Goal: Register for event/course

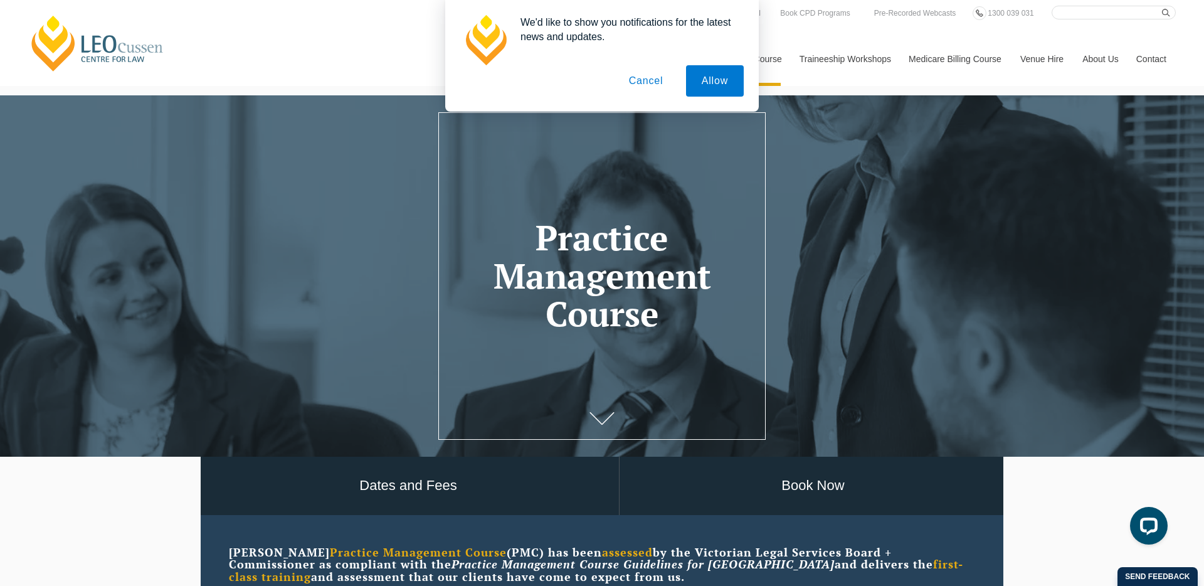
click at [631, 78] on button "Cancel" at bounding box center [646, 80] width 66 height 31
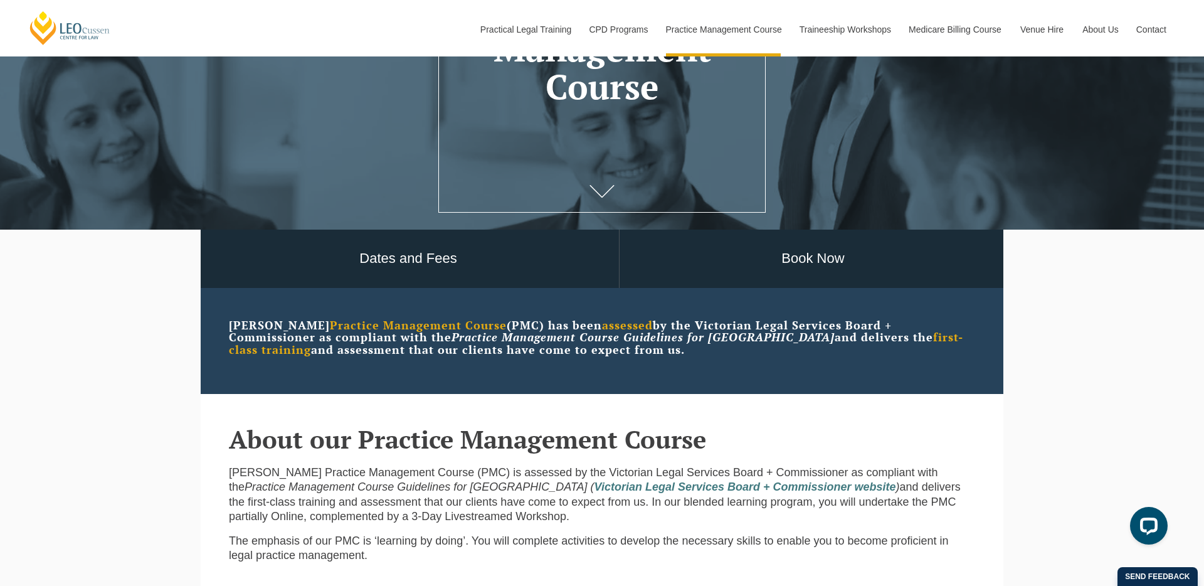
scroll to position [228, 0]
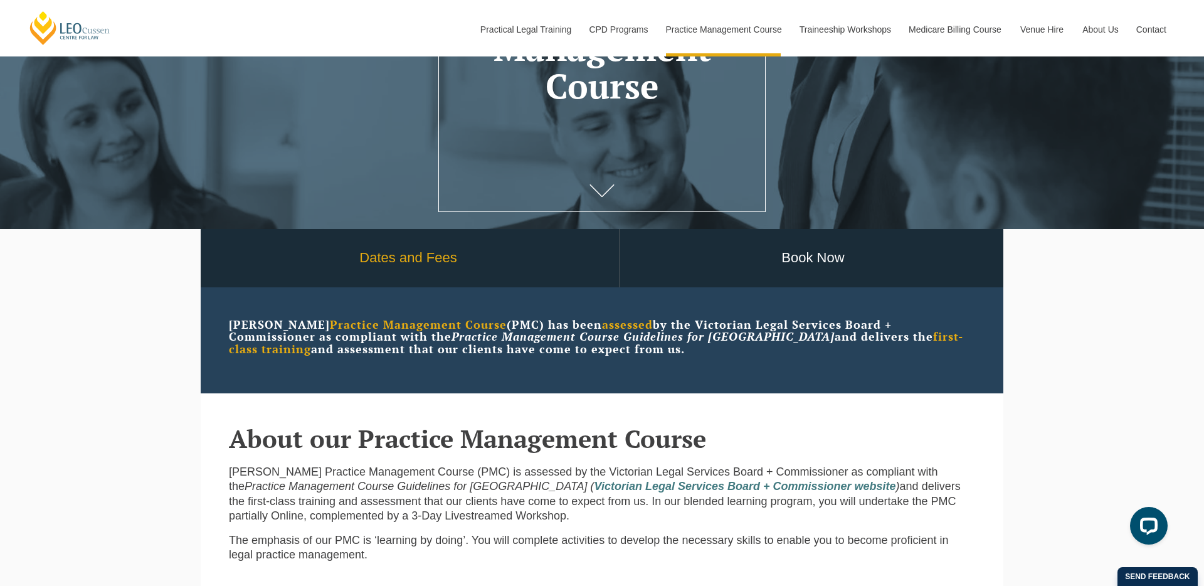
click at [468, 267] on link "Dates and Fees" at bounding box center [408, 258] width 421 height 58
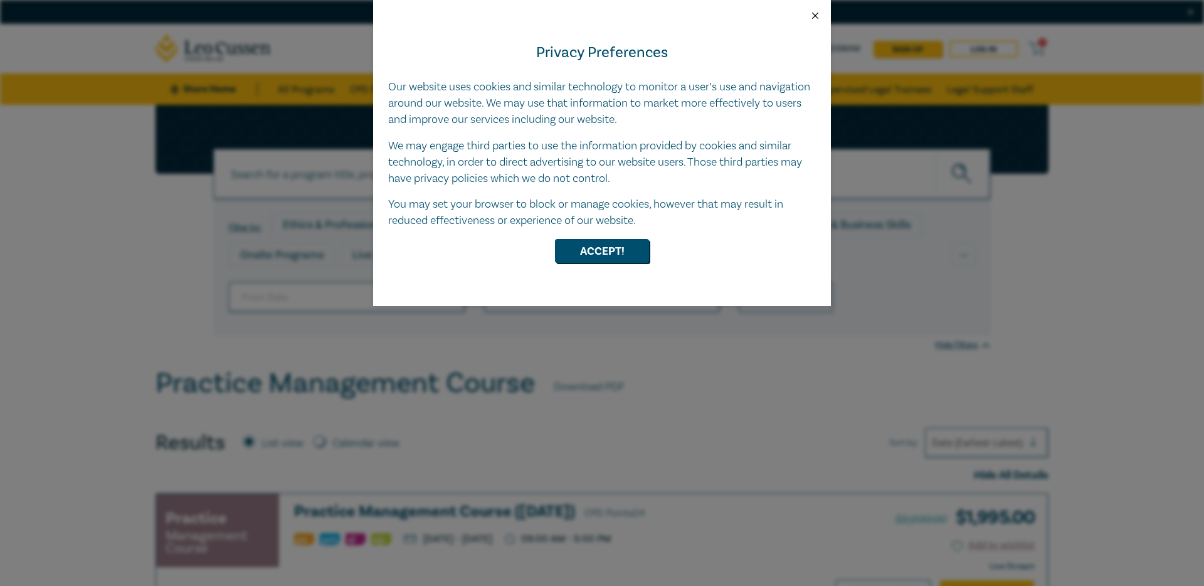
click at [819, 18] on button "Close" at bounding box center [815, 15] width 11 height 11
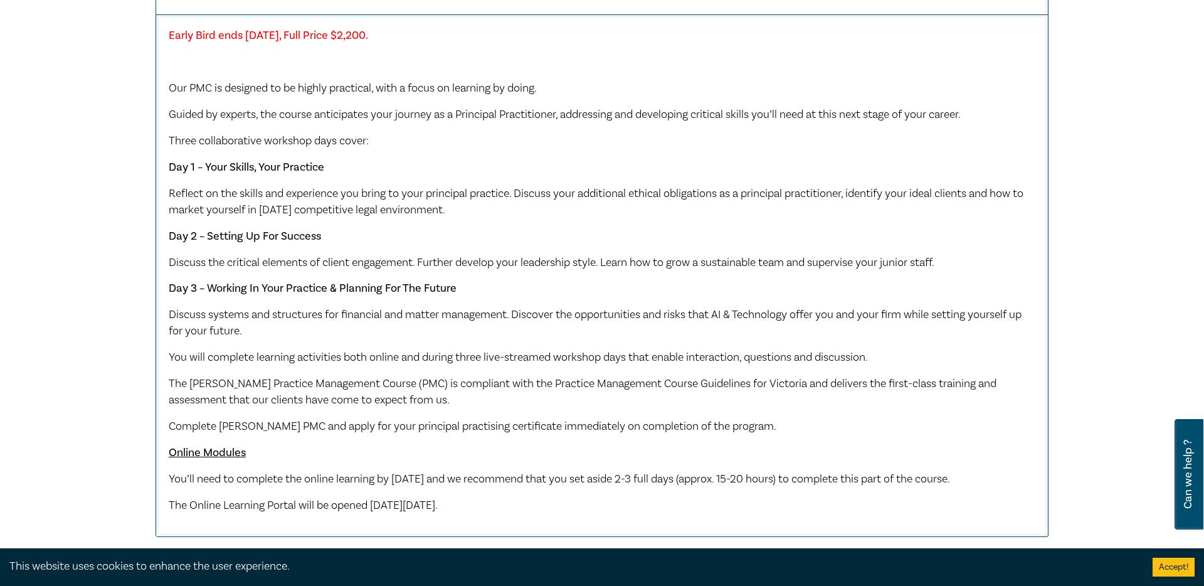
scroll to position [1095, 0]
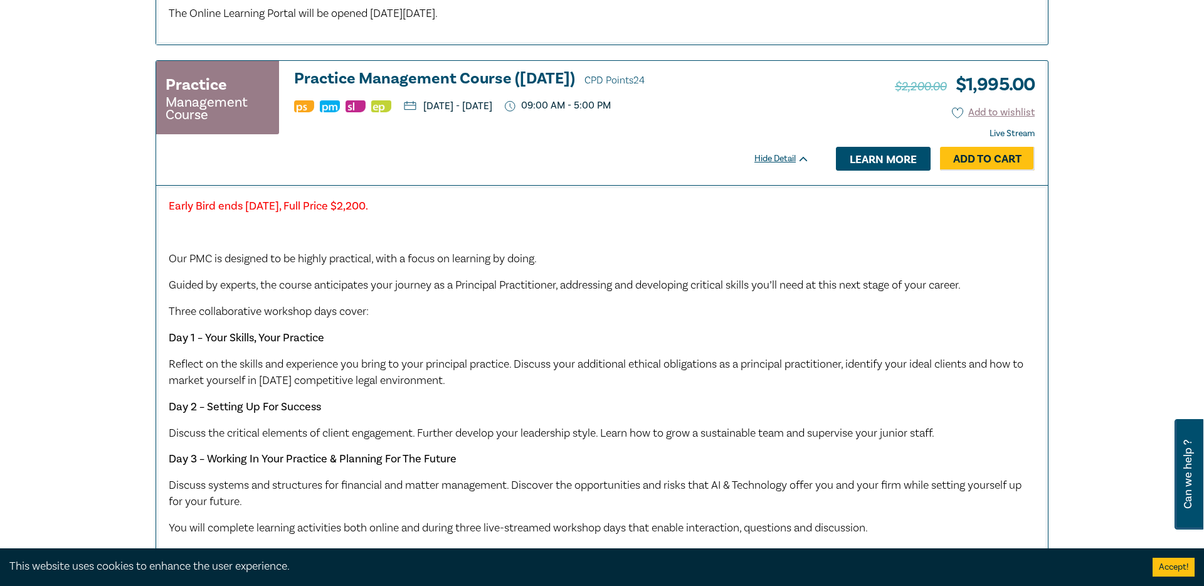
click at [879, 171] on link "Learn more" at bounding box center [883, 159] width 95 height 24
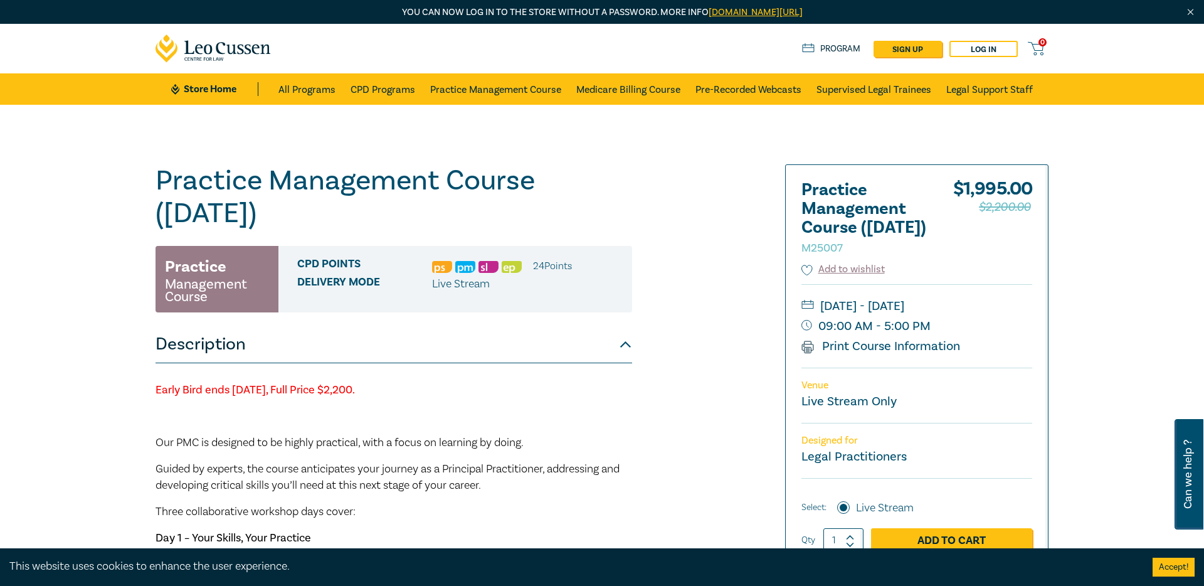
scroll to position [166, 0]
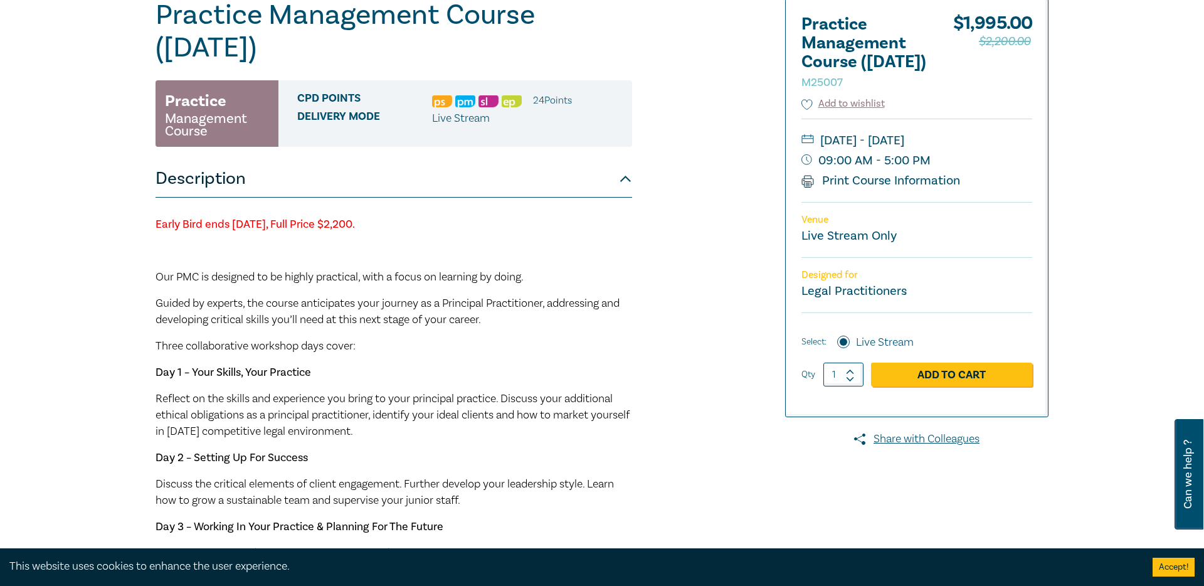
click at [543, 100] on li "24 Point s" at bounding box center [552, 100] width 39 height 16
click at [459, 117] on span "Live Stream" at bounding box center [461, 118] width 58 height 14
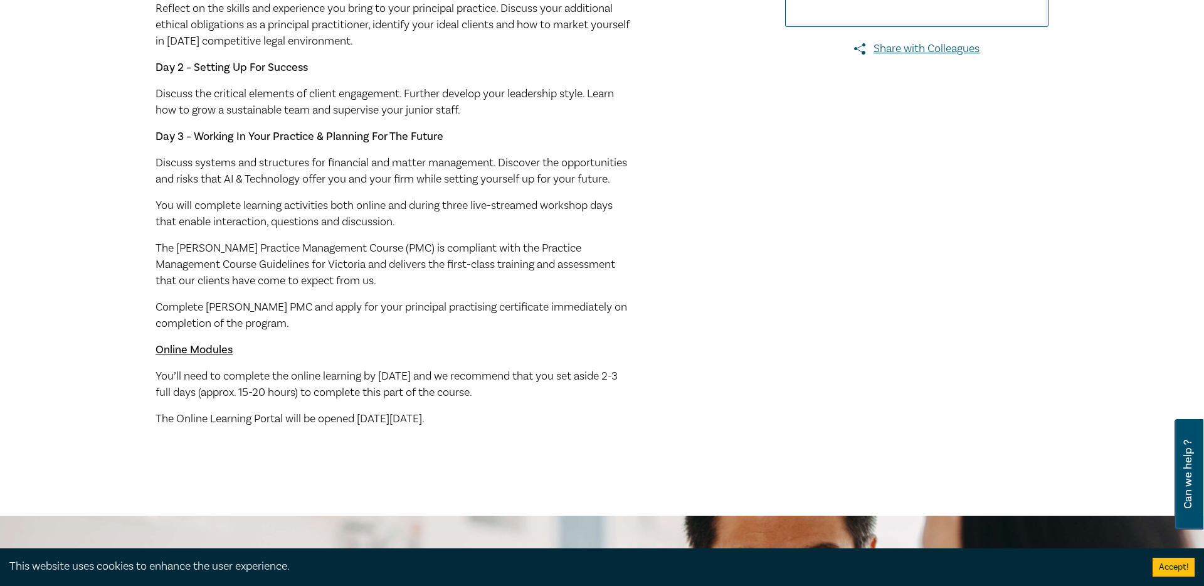
scroll to position [557, 0]
click at [173, 355] on u "Online Modules" at bounding box center [194, 348] width 77 height 14
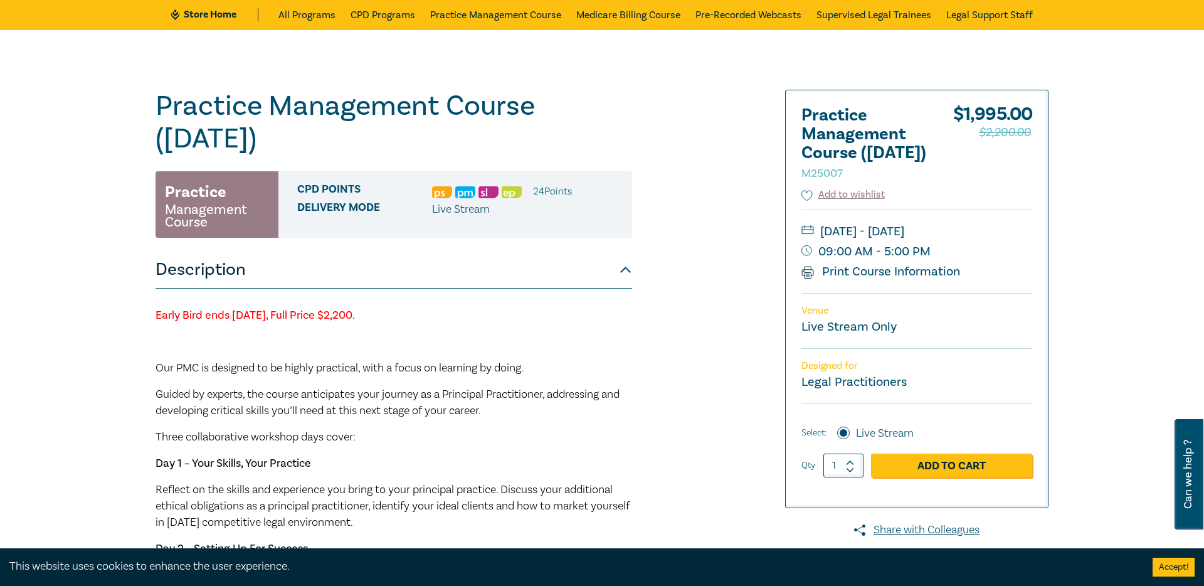
scroll to position [0, 0]
